Goal: Task Accomplishment & Management: Manage account settings

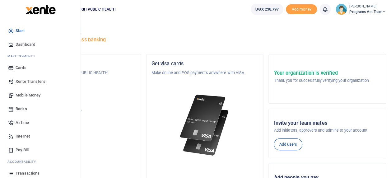
click at [33, 170] on span "Transactions" at bounding box center [28, 173] width 24 height 6
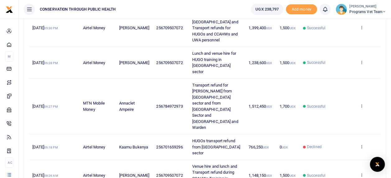
scroll to position [264, 0]
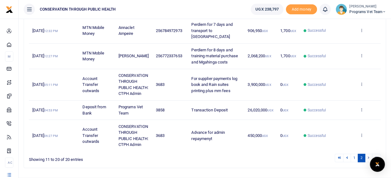
scroll to position [215, 0]
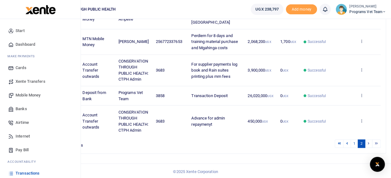
click at [78, 168] on div "Start Dashboard M ake Payments Cards Xente Transfers Mobile Money Banks Airtime…" at bounding box center [40, 120] width 81 height 203
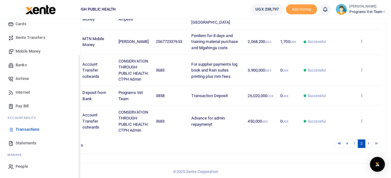
click at [79, 172] on div "Start Dashboard M ake Payments Cards Xente Transfers Mobile Money Banks Airtime…" at bounding box center [40, 76] width 81 height 203
click at [25, 142] on span "Statements" at bounding box center [26, 143] width 21 height 6
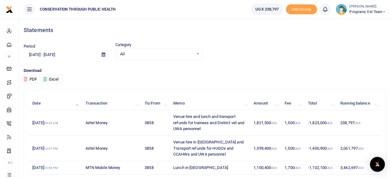
click at [105, 53] on icon at bounding box center [103, 55] width 3 height 4
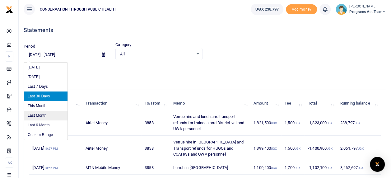
click at [44, 113] on li "Last Month" at bounding box center [46, 116] width 44 height 10
type input "09/01/2025 - 09/30/2025"
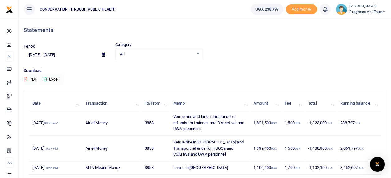
click at [49, 79] on button "Excel" at bounding box center [50, 79] width 25 height 11
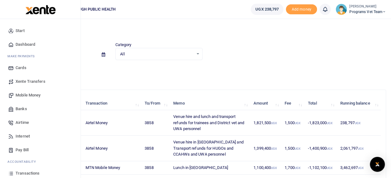
click at [34, 172] on span "Transactions" at bounding box center [28, 173] width 24 height 6
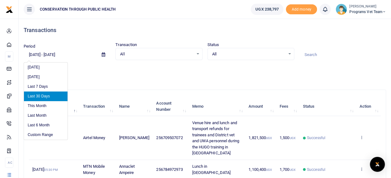
click at [68, 54] on input "09/02/2025 - 10/01/2025" at bounding box center [60, 54] width 73 height 11
click at [45, 96] on li "Last 30 Days" at bounding box center [46, 96] width 44 height 10
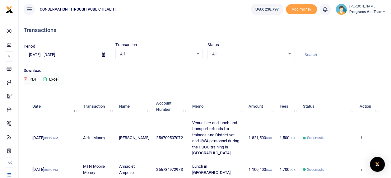
click at [55, 79] on button "Excel" at bounding box center [50, 79] width 25 height 11
